Goal: Task Accomplishment & Management: Manage account settings

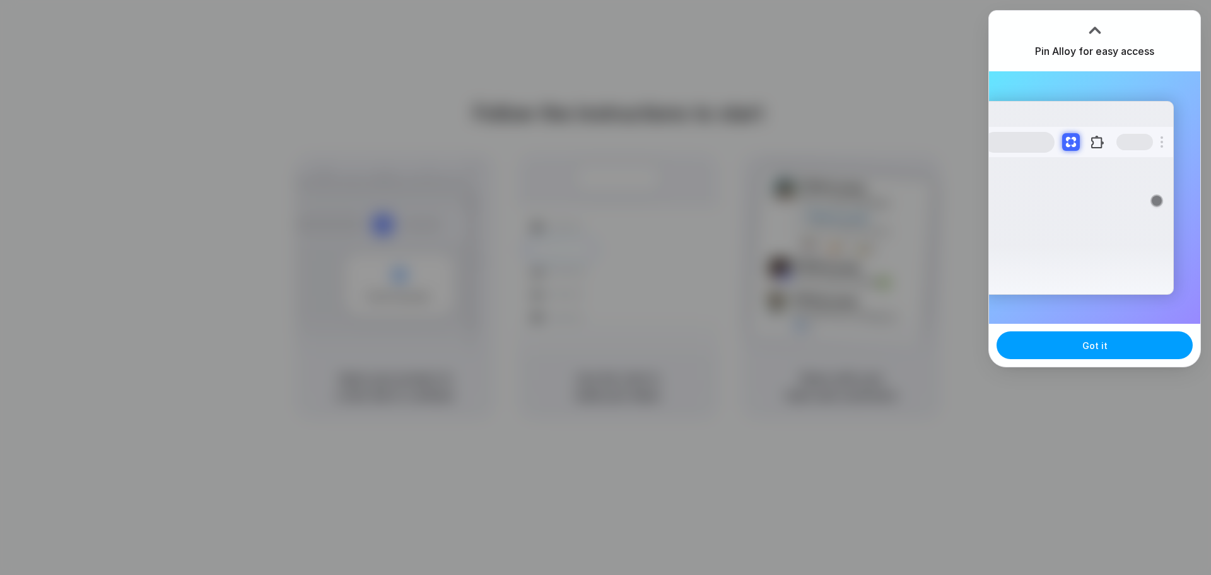
click at [1105, 347] on span "Got it" at bounding box center [1094, 345] width 25 height 13
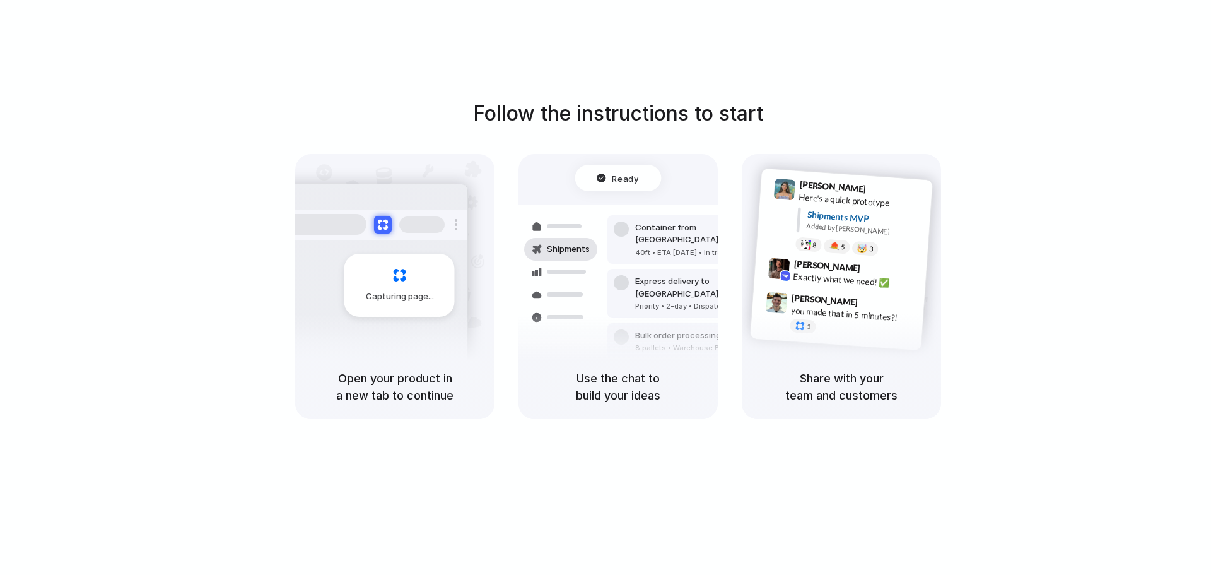
click at [768, 79] on div "Follow the instructions to start Capturing page Open your product in a new tab …" at bounding box center [618, 300] width 1236 height 600
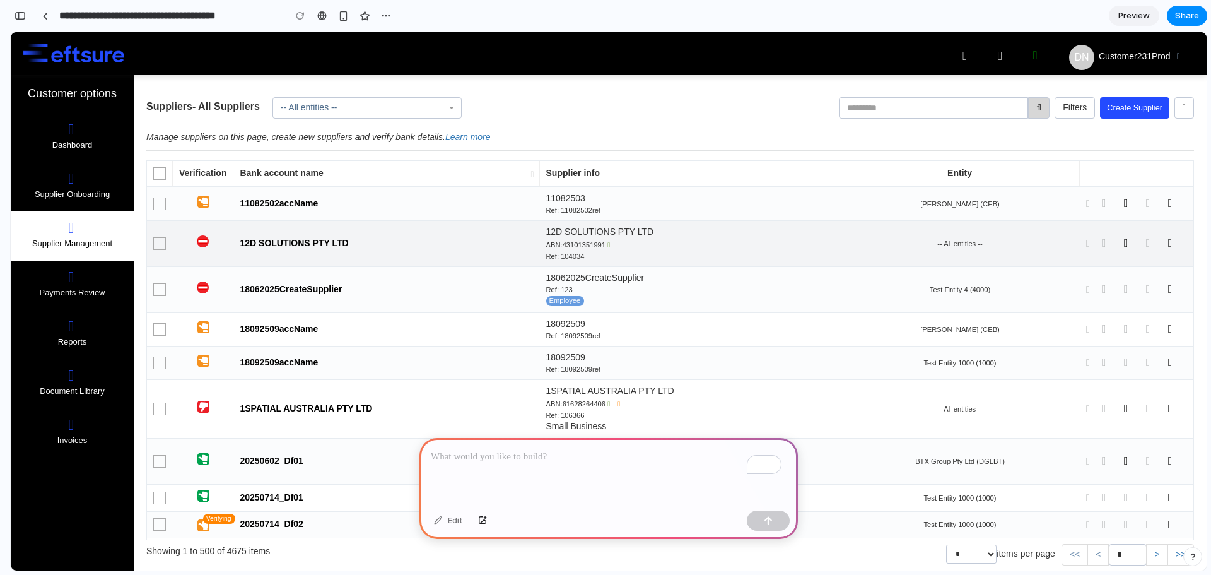
click at [262, 242] on link "12D SOLUTIONS PTY LTD" at bounding box center [294, 243] width 108 height 10
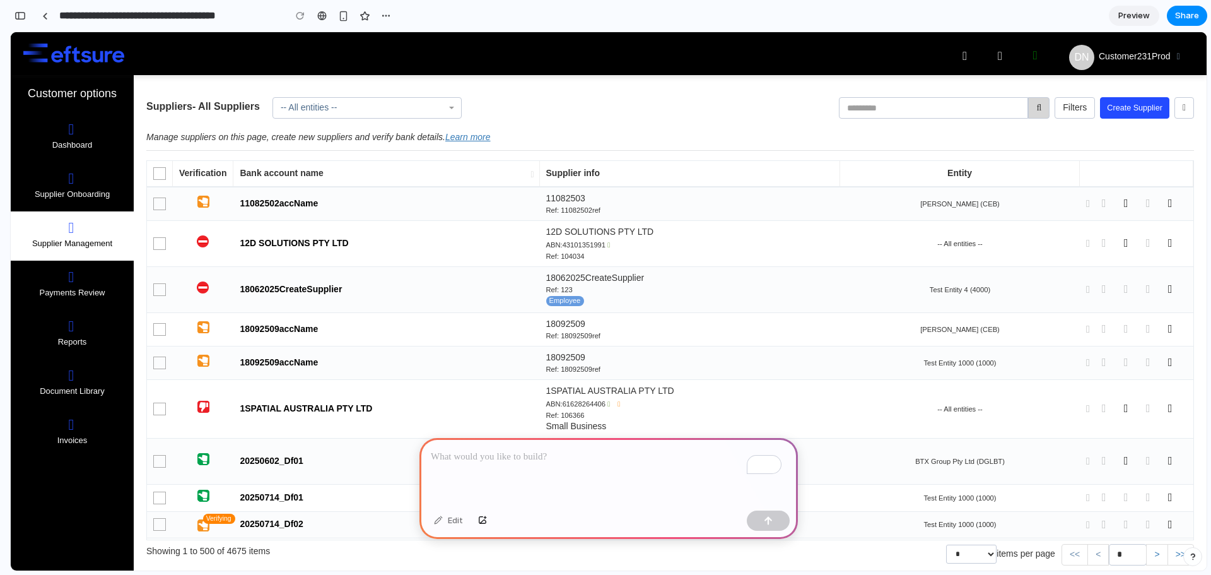
click at [613, 456] on p "To enrich screen reader interactions, please activate Accessibility in Grammarl…" at bounding box center [609, 456] width 356 height 15
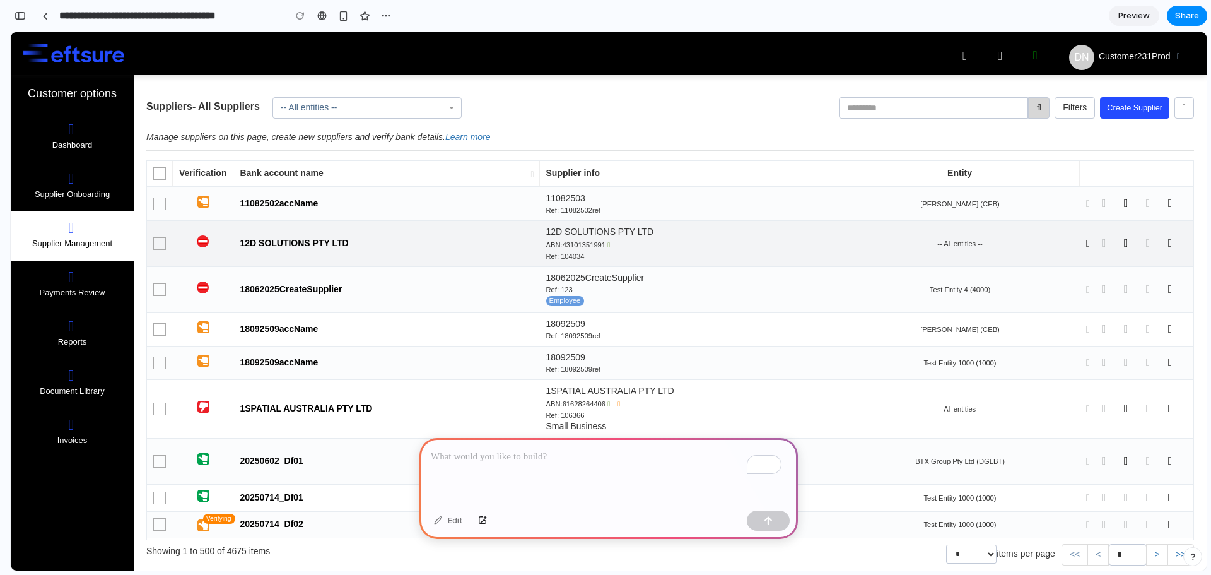
click at [1086, 243] on icon at bounding box center [1088, 243] width 4 height 9
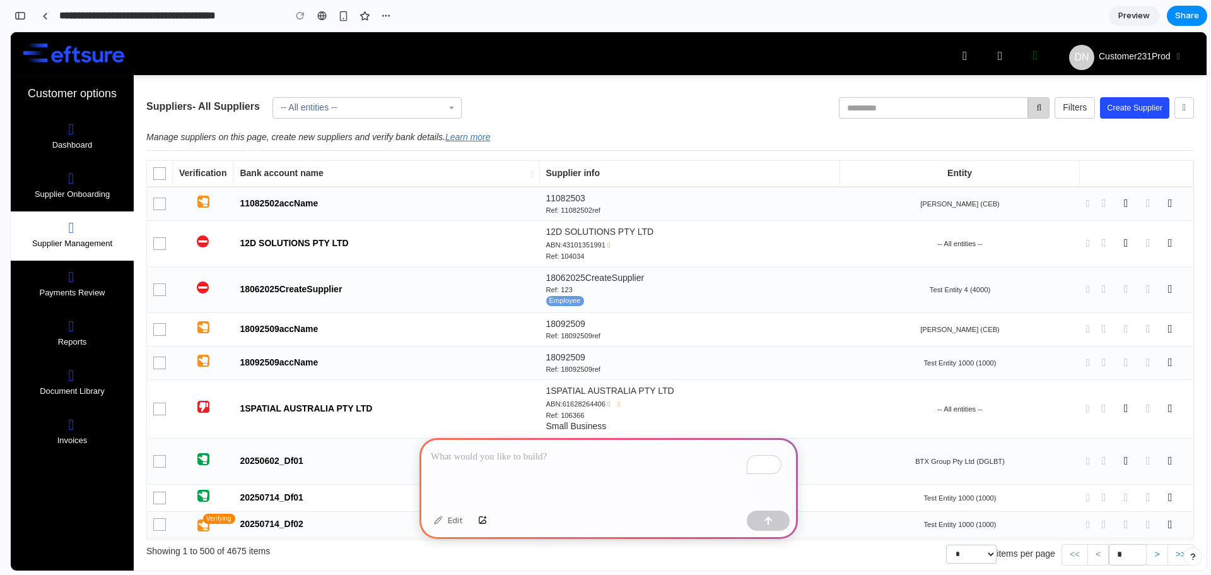
click at [452, 103] on span "-- All entities --" at bounding box center [367, 107] width 189 height 21
click at [599, 456] on p "To enrich screen reader interactions, please activate Accessibility in Grammarl…" at bounding box center [609, 456] width 356 height 15
click at [520, 450] on p "**********" at bounding box center [606, 456] width 351 height 15
click at [712, 451] on p "**********" at bounding box center [606, 456] width 351 height 15
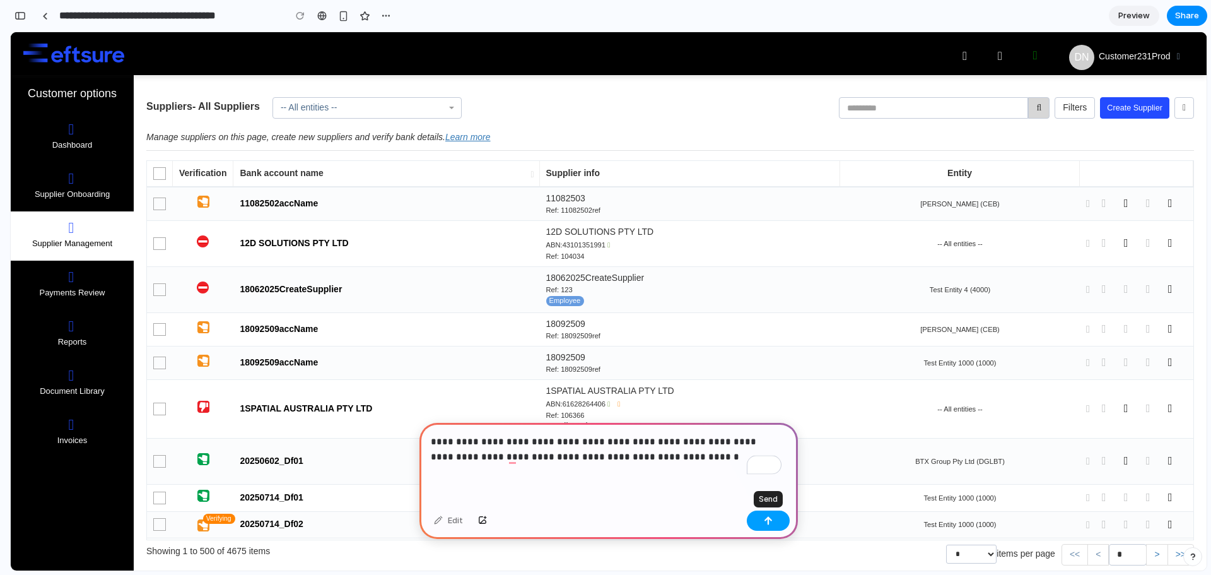
click at [770, 522] on div "button" at bounding box center [768, 520] width 9 height 9
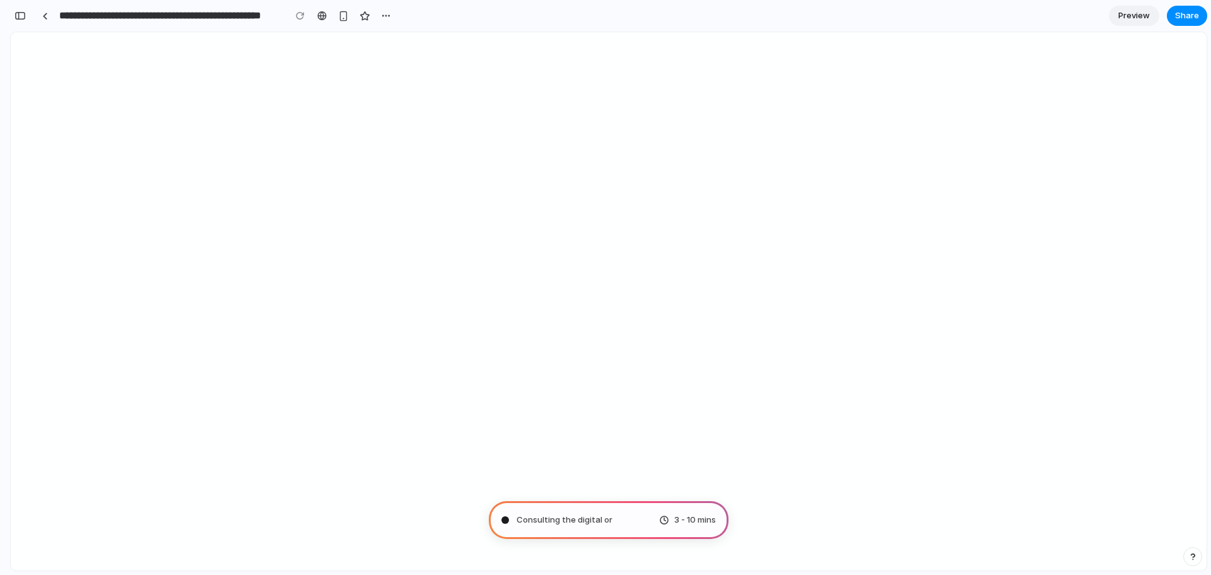
type input "**********"
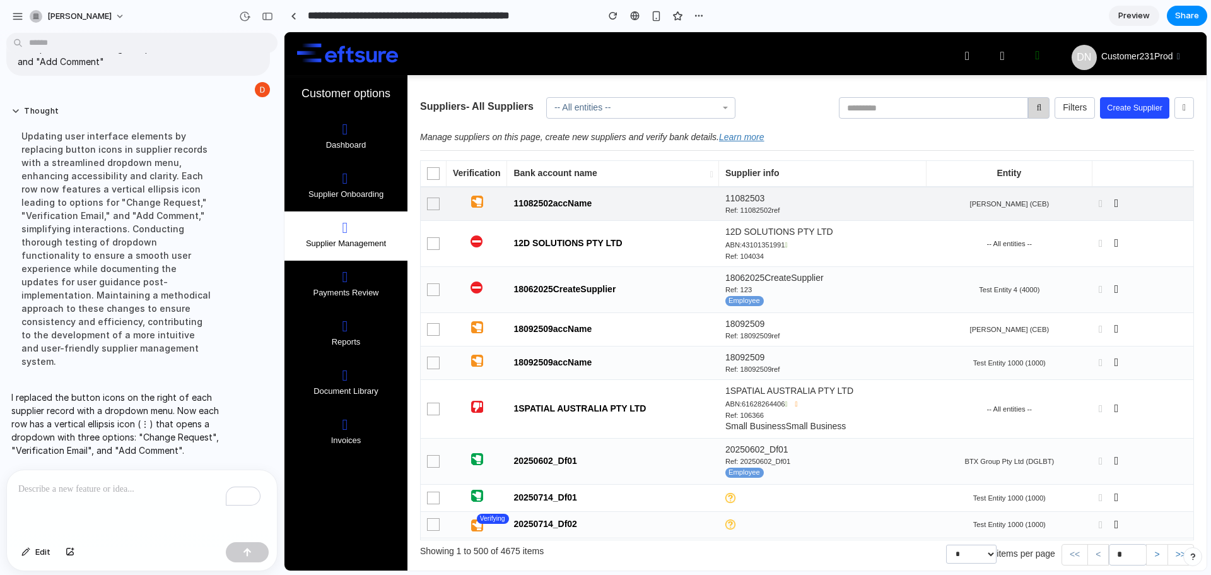
click at [1111, 206] on icon at bounding box center [1116, 203] width 10 height 9
click at [1090, 204] on div "Change Request Verification Email Add Comment" at bounding box center [745, 301] width 922 height 538
click at [1099, 204] on icon at bounding box center [1101, 203] width 4 height 9
click at [1111, 203] on icon at bounding box center [1116, 203] width 10 height 9
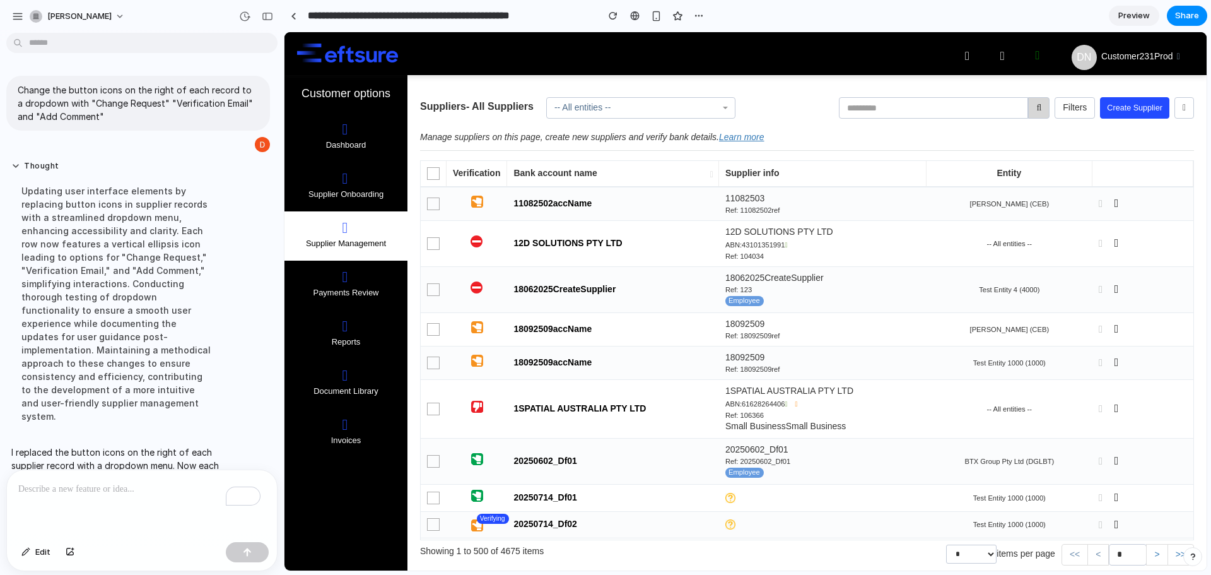
click at [573, 290] on div "Change Request Verification Email Add Comment" at bounding box center [745, 301] width 922 height 538
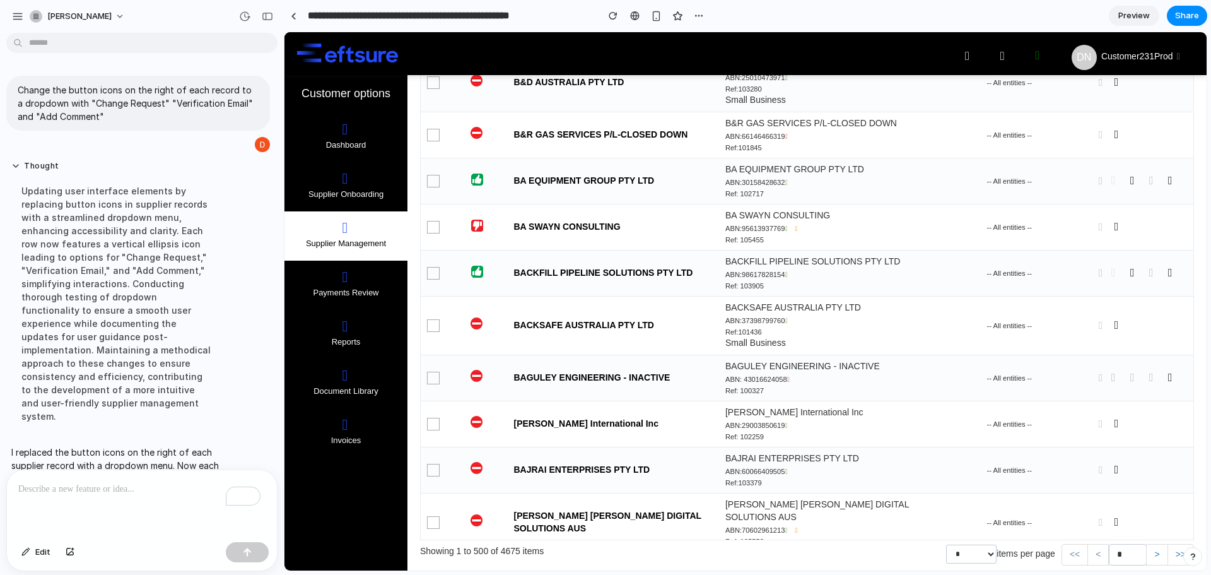
scroll to position [23981, 0]
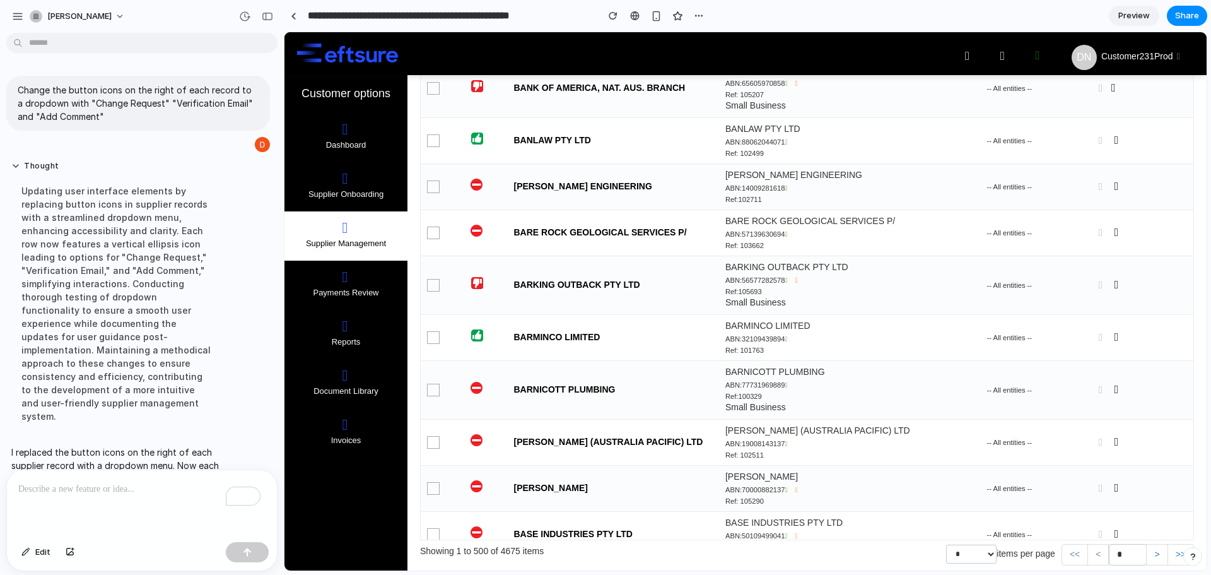
click at [1130, 574] on icon at bounding box center [1135, 579] width 10 height 9
click at [1149, 574] on icon at bounding box center [1154, 579] width 10 height 9
click at [1171, 573] on link at bounding box center [1177, 579] width 19 height 13
click at [1158, 574] on span at bounding box center [1149, 580] width 76 height 10
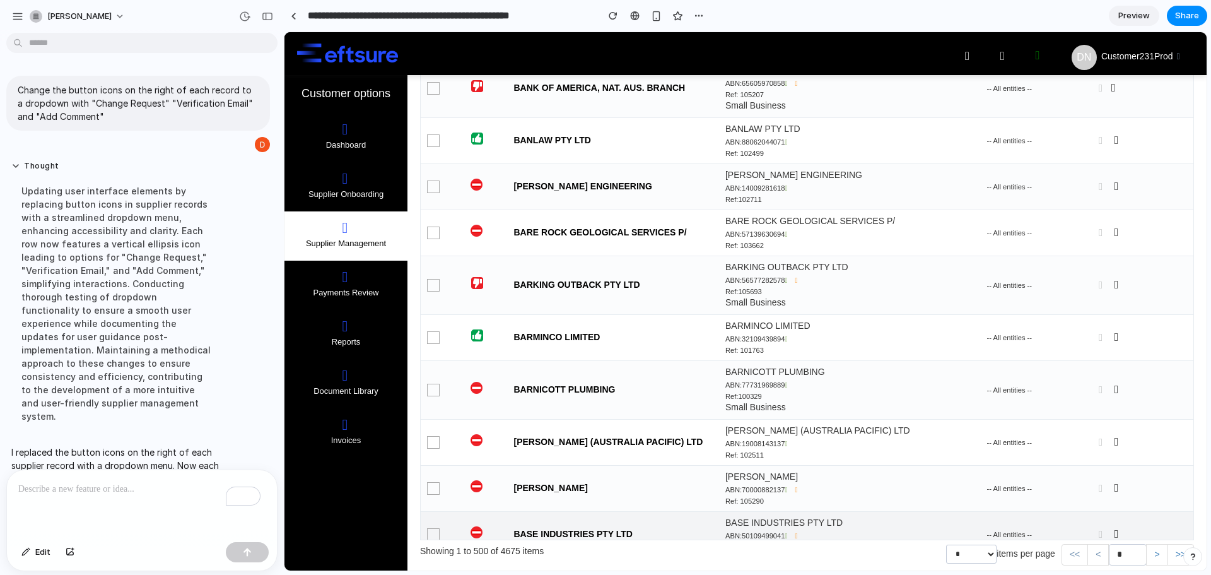
click at [1006, 511] on td "-- All entities --" at bounding box center [1010, 534] width 167 height 46
click at [731, 517] on span "BASE INDUSTRIES PTY LTD" at bounding box center [822, 523] width 195 height 13
click at [527, 529] on link "BASE INDUSTRIES PTY LTD" at bounding box center [572, 534] width 119 height 10
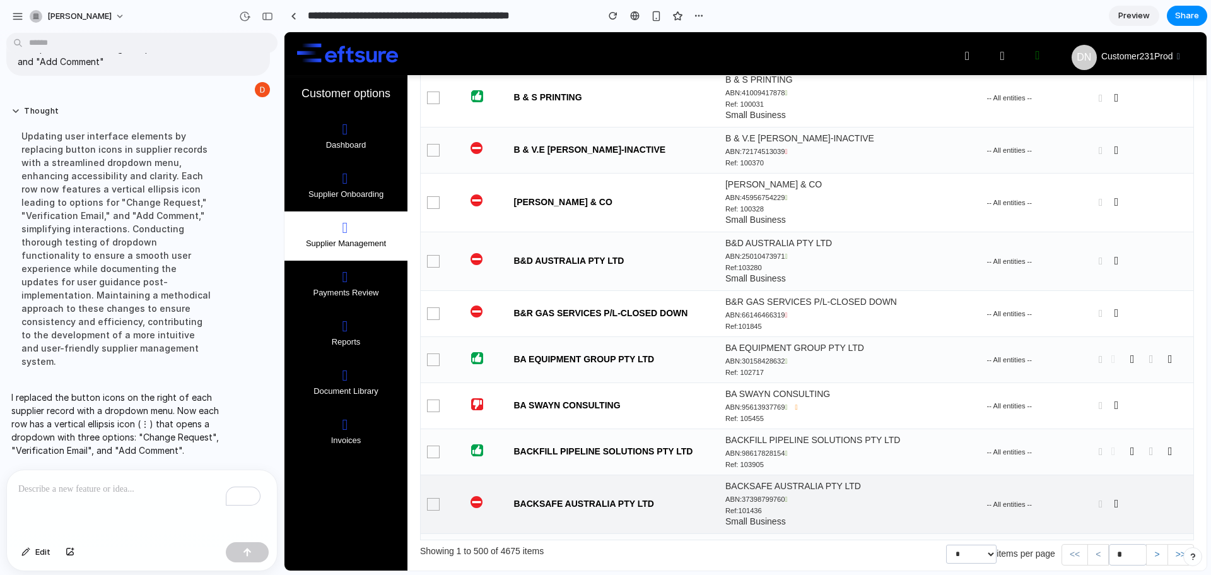
scroll to position [23224, 0]
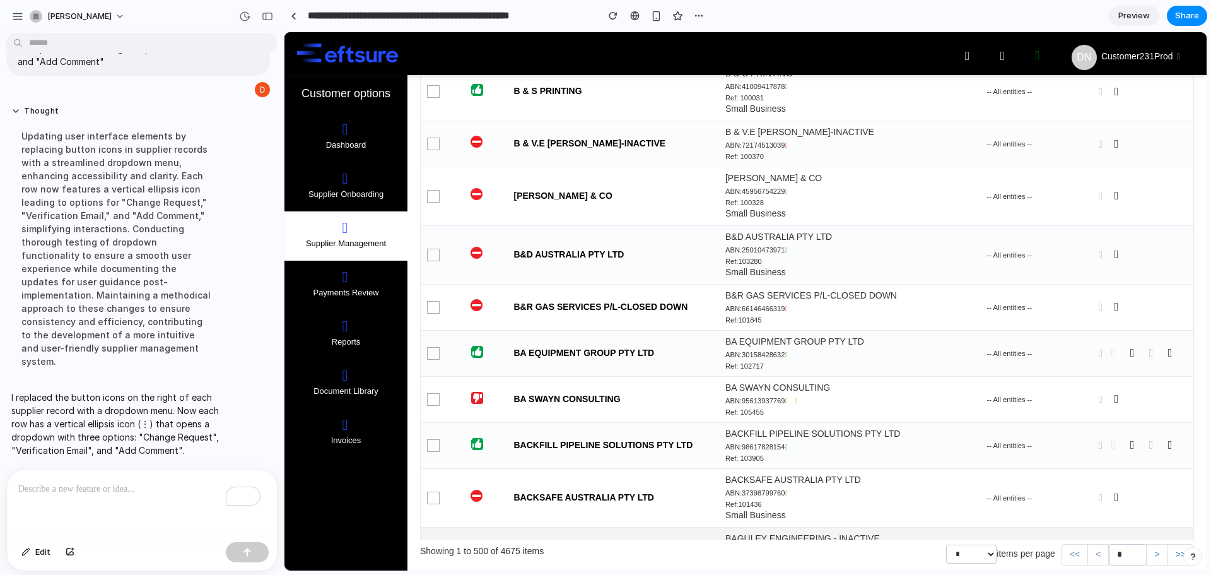
click at [1168, 545] on icon at bounding box center [1173, 549] width 10 height 9
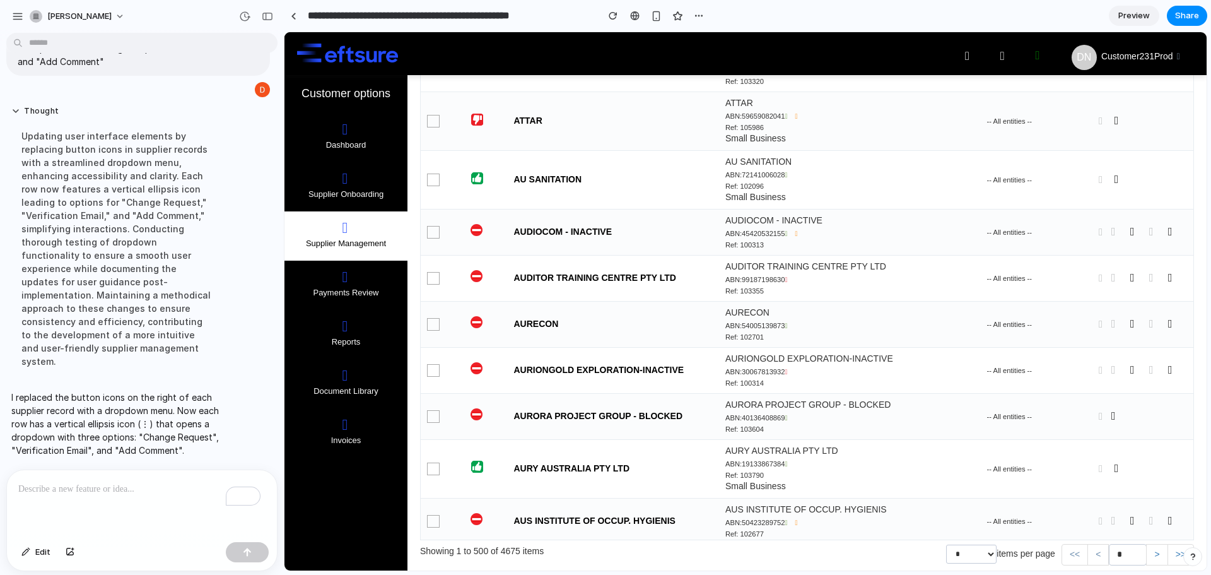
scroll to position [13049, 0]
